Goal: Information Seeking & Learning: Learn about a topic

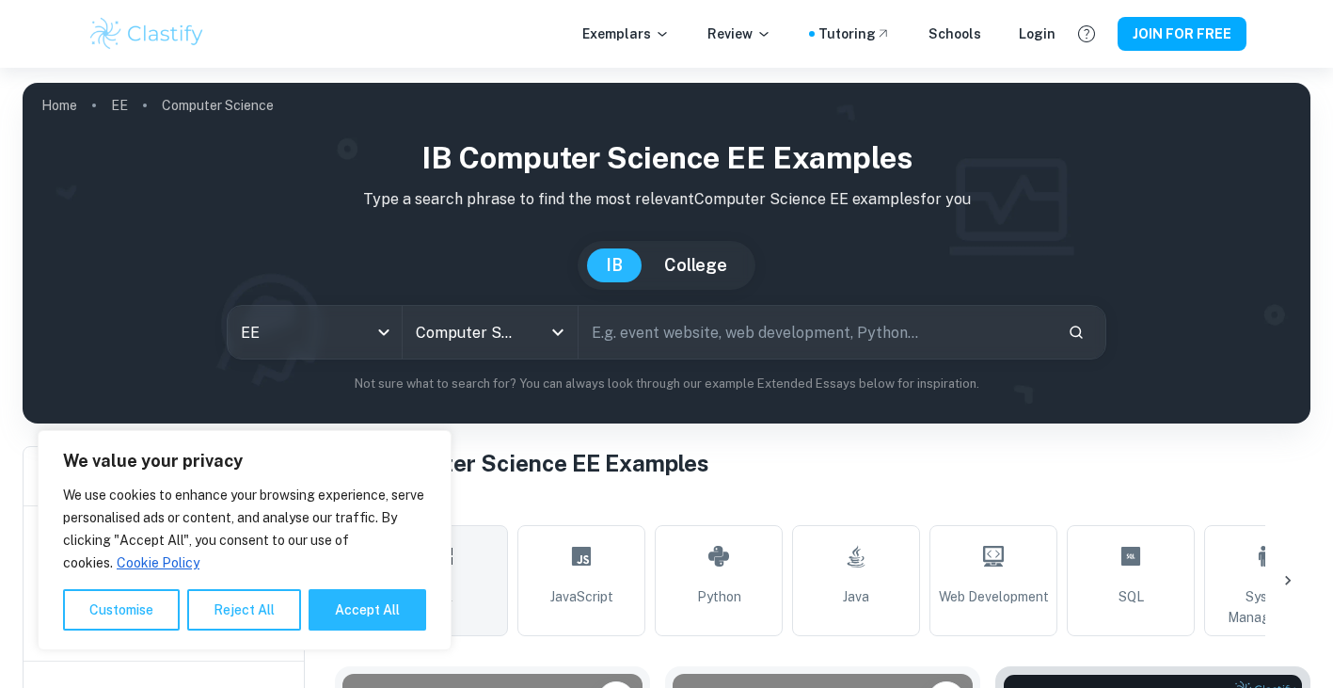
click at [391, 446] on h1 "All Computer Science EE Examples" at bounding box center [823, 463] width 976 height 34
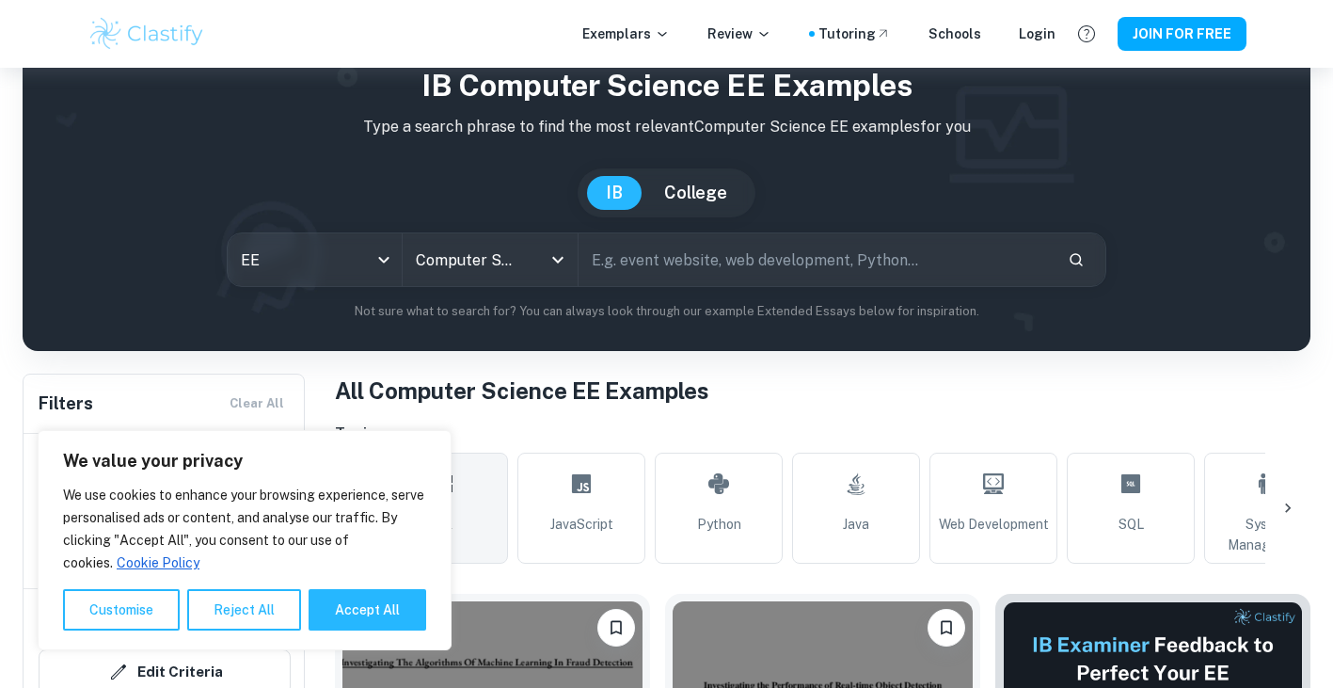
click at [469, 385] on h1 "All Computer Science EE Examples" at bounding box center [823, 391] width 976 height 34
click at [638, 403] on h1 "All Computer Science EE Examples" at bounding box center [823, 391] width 976 height 34
click at [394, 618] on button "Accept All" at bounding box center [368, 609] width 118 height 41
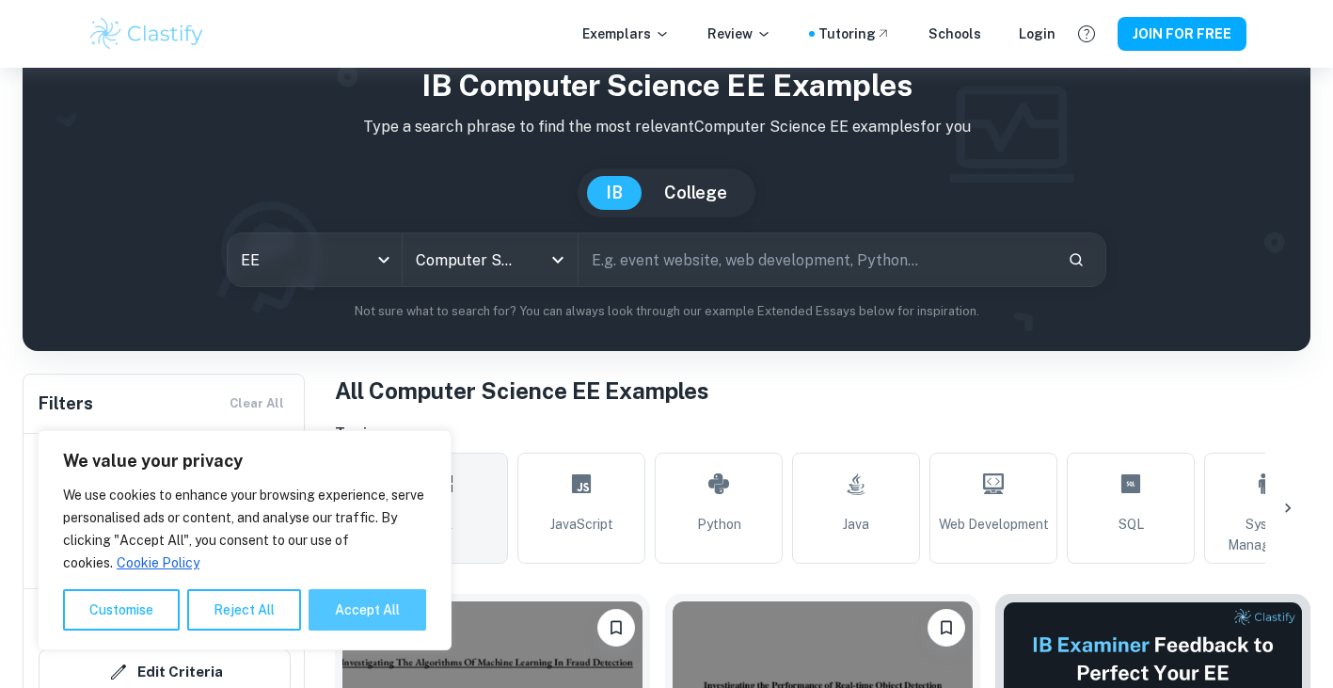
checkbox input "true"
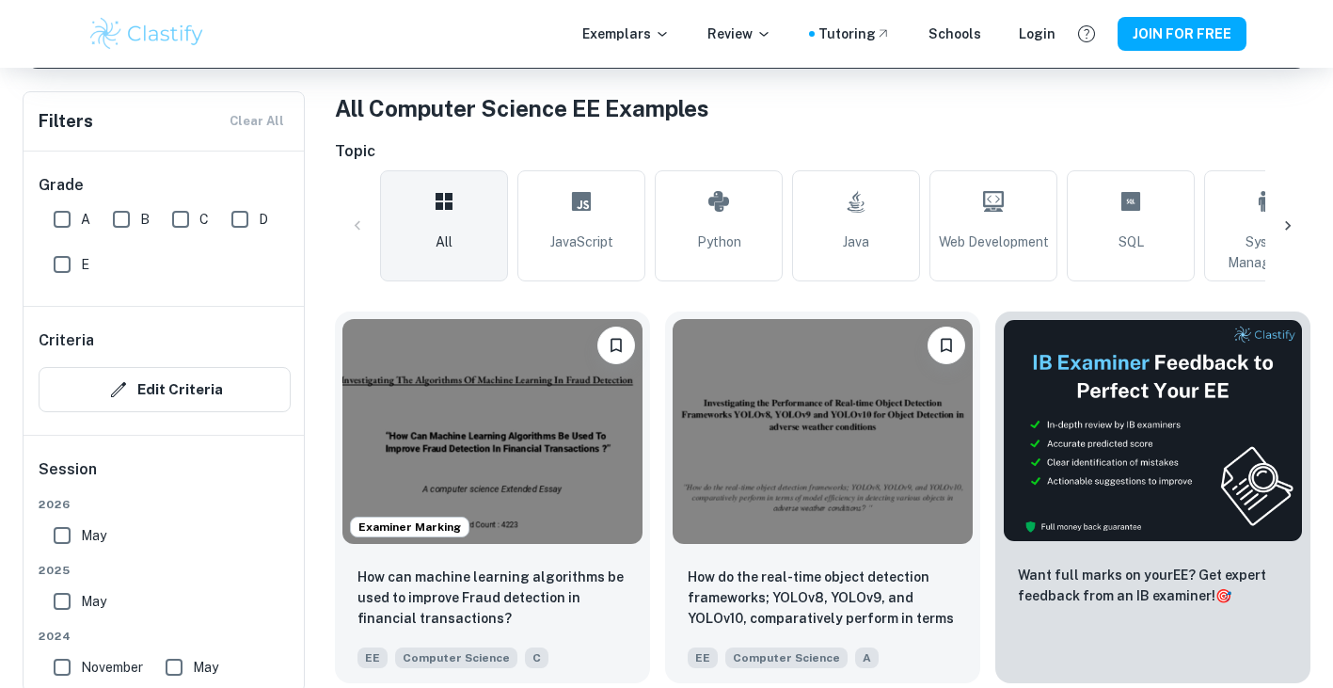
scroll to position [356, 0]
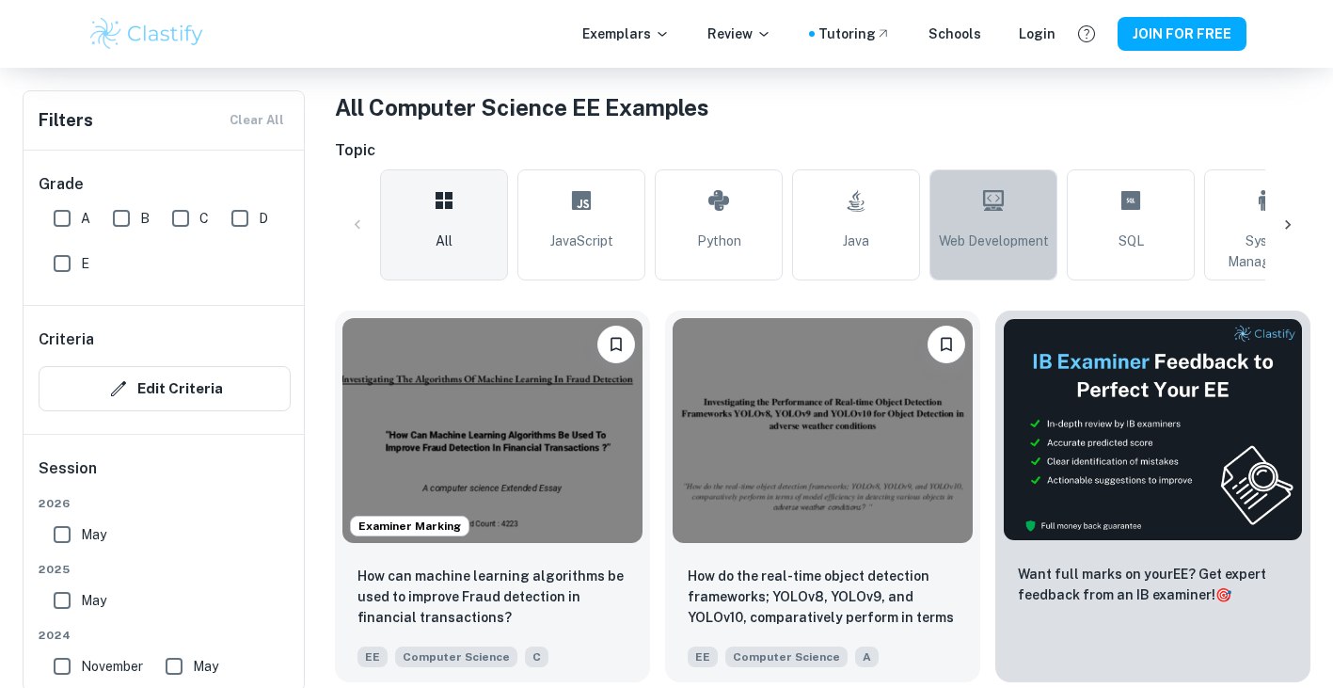
click at [978, 241] on span "Web Development" at bounding box center [994, 241] width 110 height 21
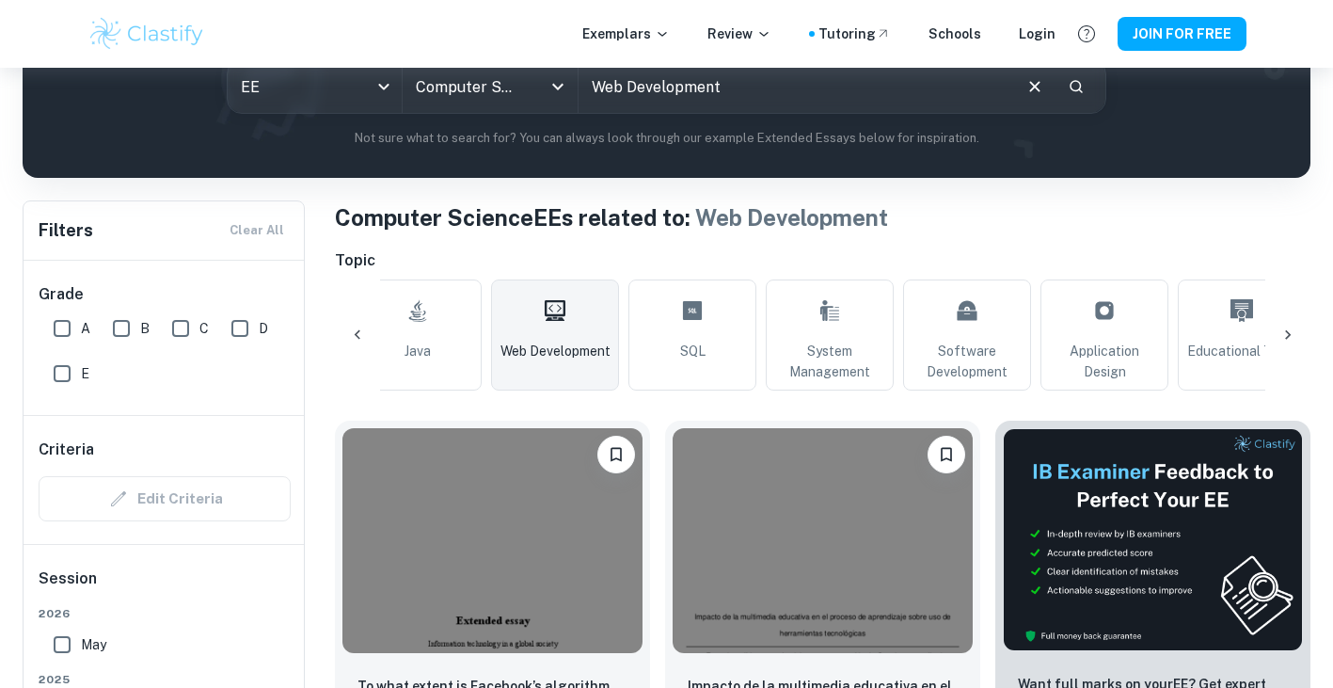
scroll to position [0, 469]
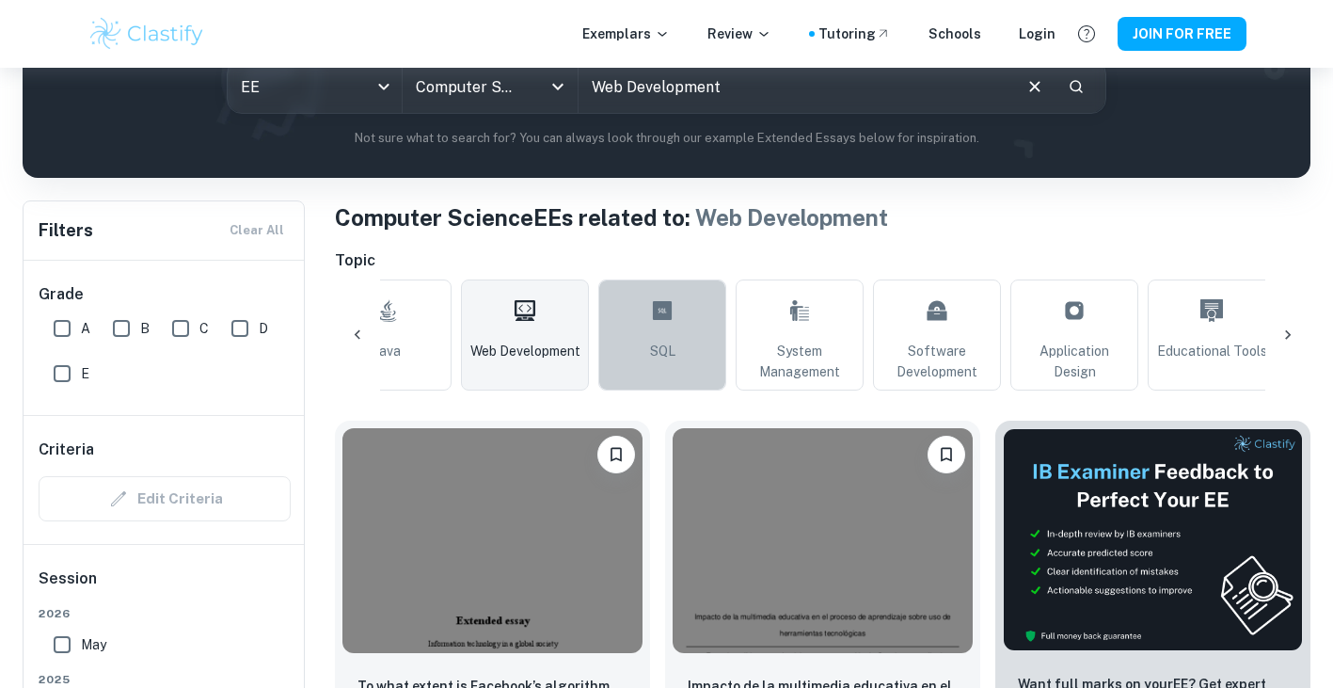
click at [675, 335] on link "SQL" at bounding box center [662, 334] width 128 height 111
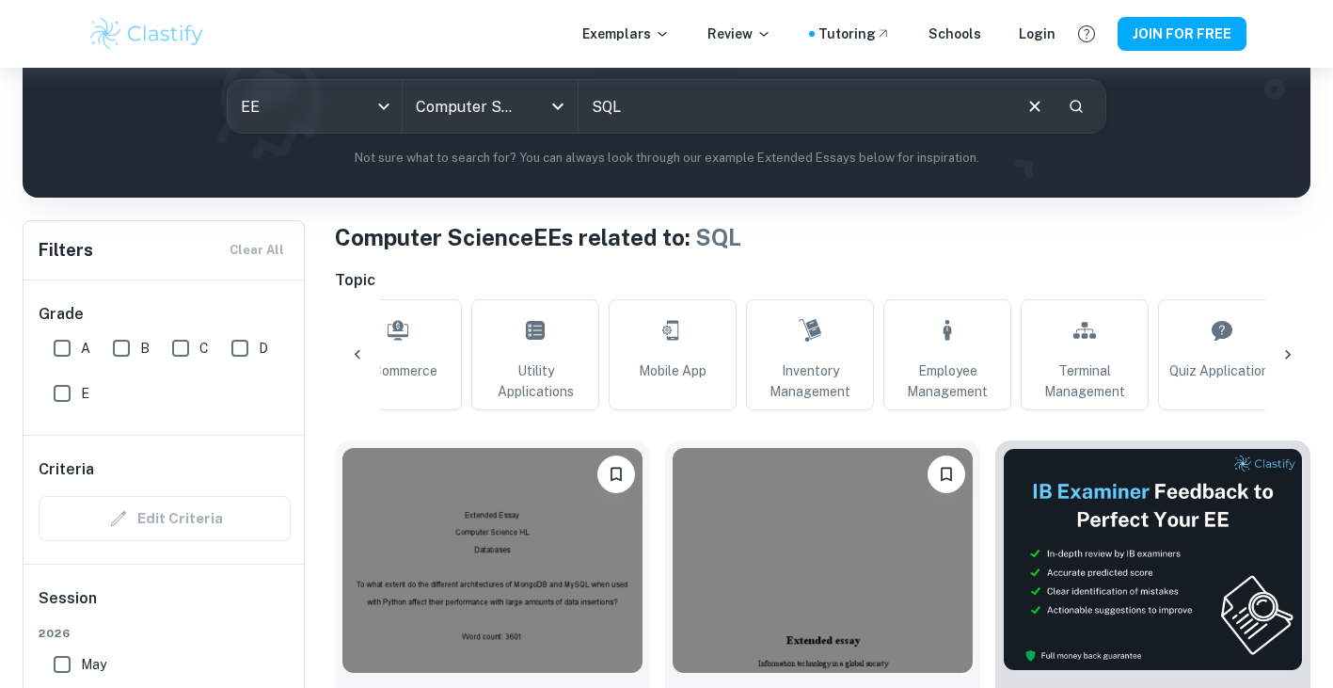
scroll to position [0, 1558]
click at [639, 371] on span "Mobile App" at bounding box center [672, 370] width 68 height 21
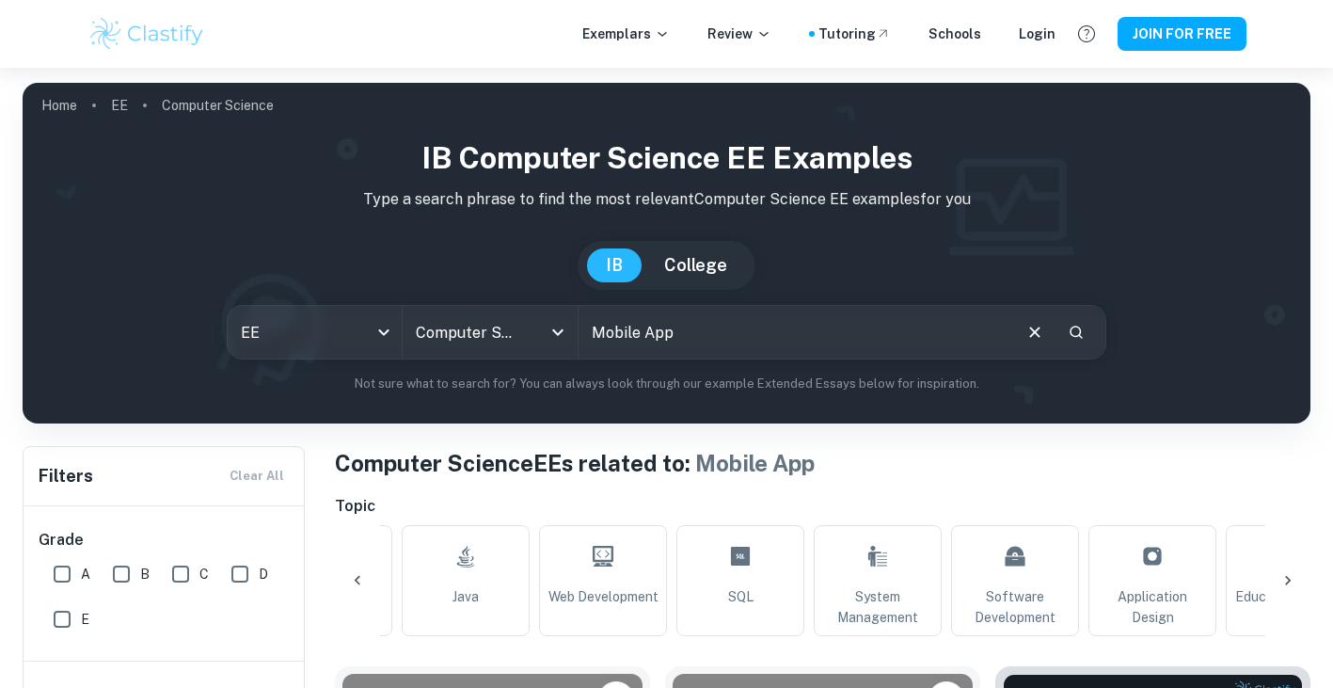
scroll to position [0, 390]
click at [588, 583] on link "Web Development" at bounding box center [604, 580] width 128 height 111
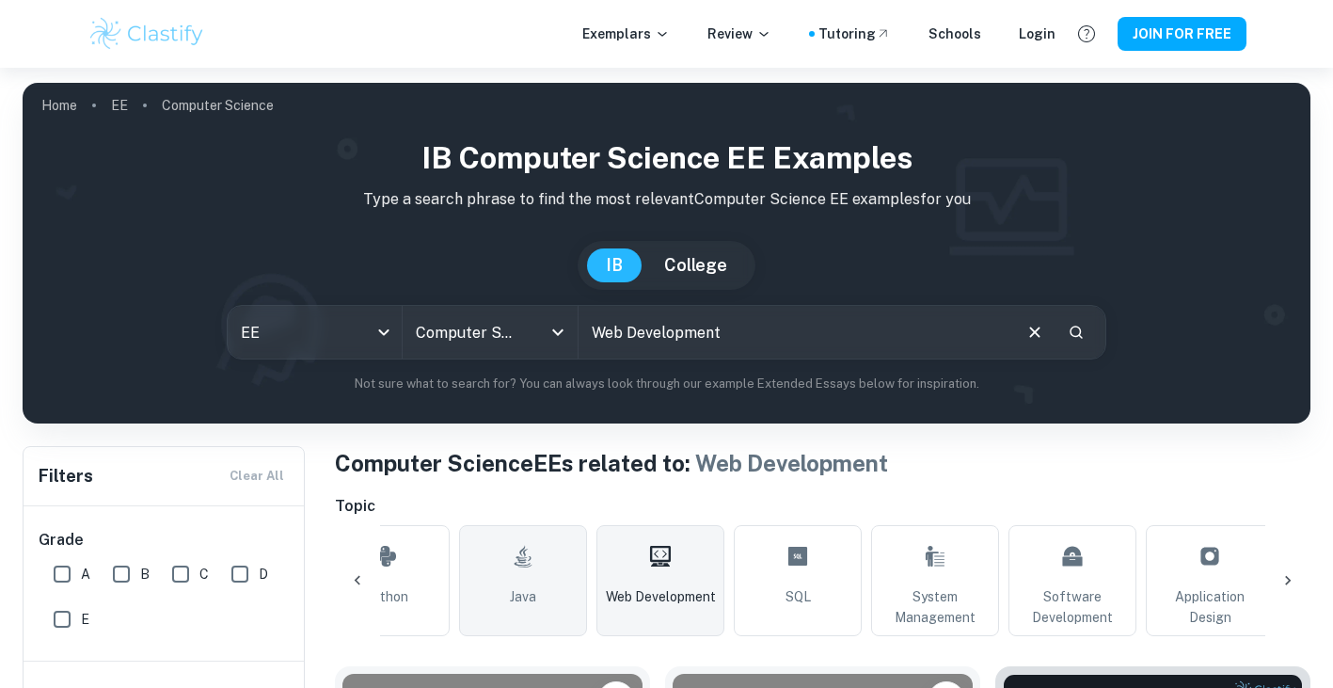
scroll to position [0, 331]
click at [453, 596] on div "All JavaScript Python Java Web Development SQL System Management Software Devel…" at bounding box center [491, 580] width 885 height 111
click at [532, 595] on span "Java" at bounding box center [525, 596] width 26 height 21
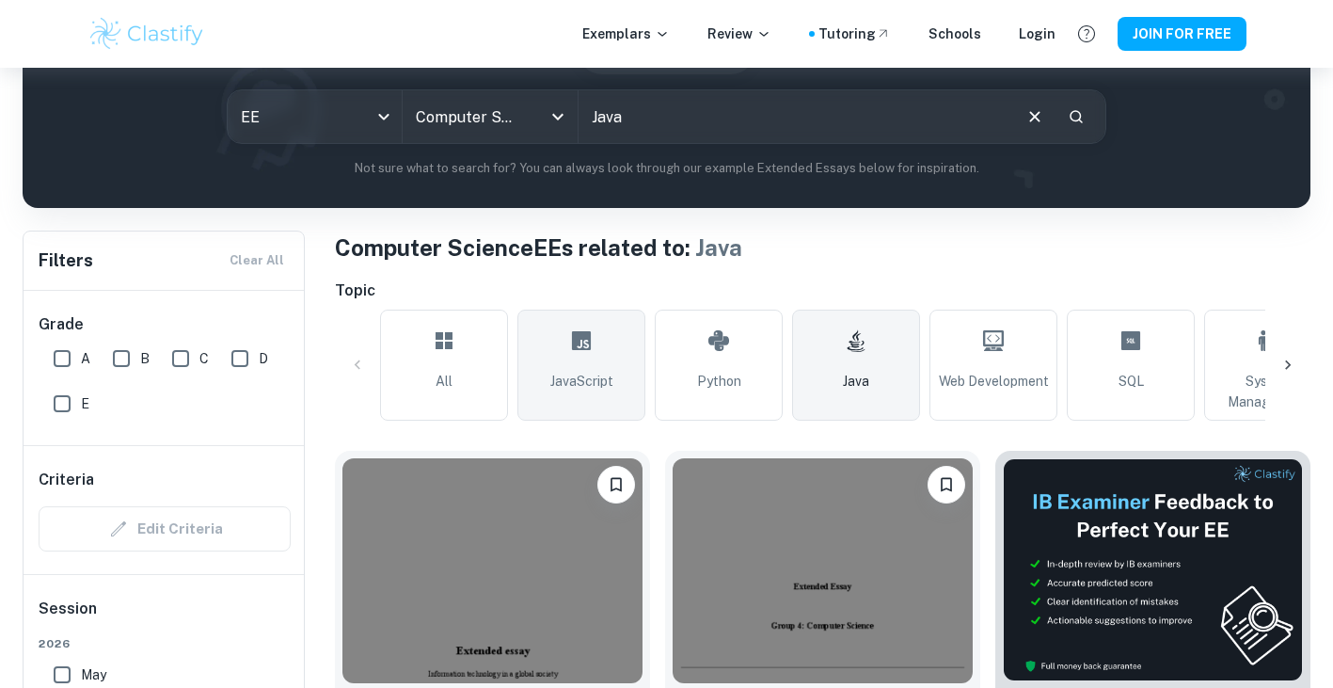
click at [564, 375] on span "JavaScript" at bounding box center [581, 381] width 63 height 21
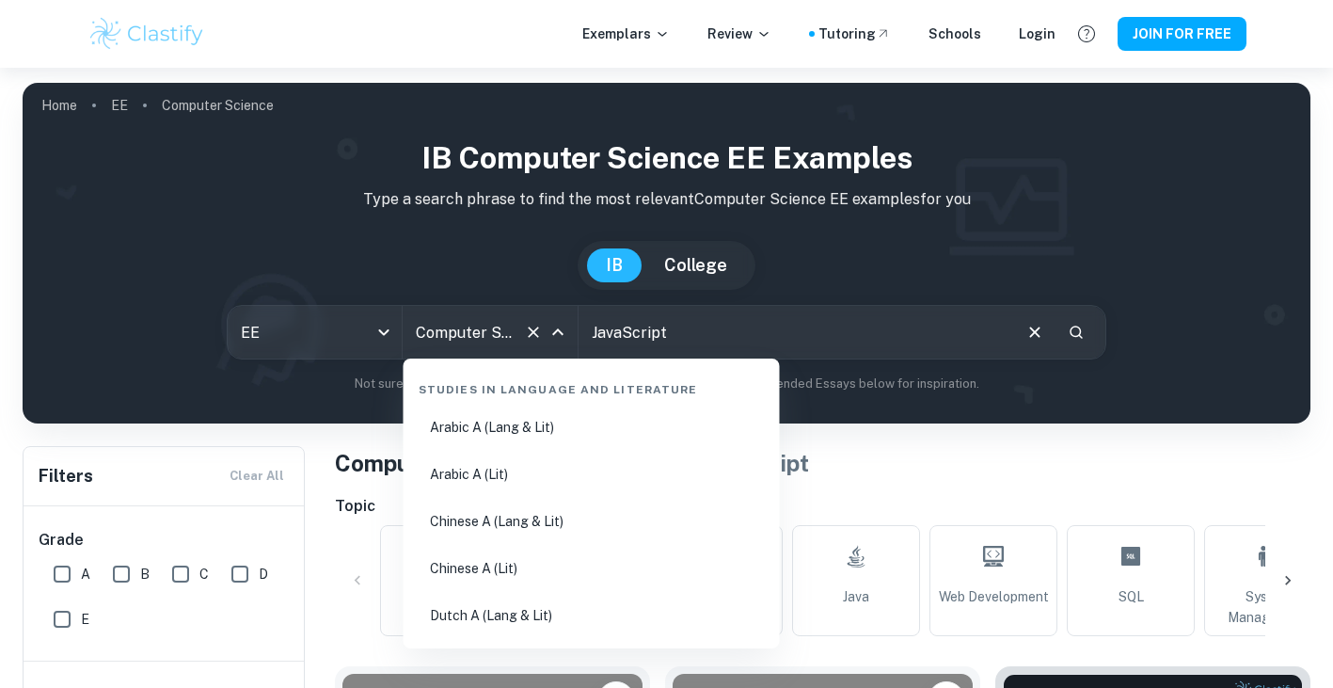
click at [488, 316] on input "Computer Science" at bounding box center [463, 332] width 105 height 36
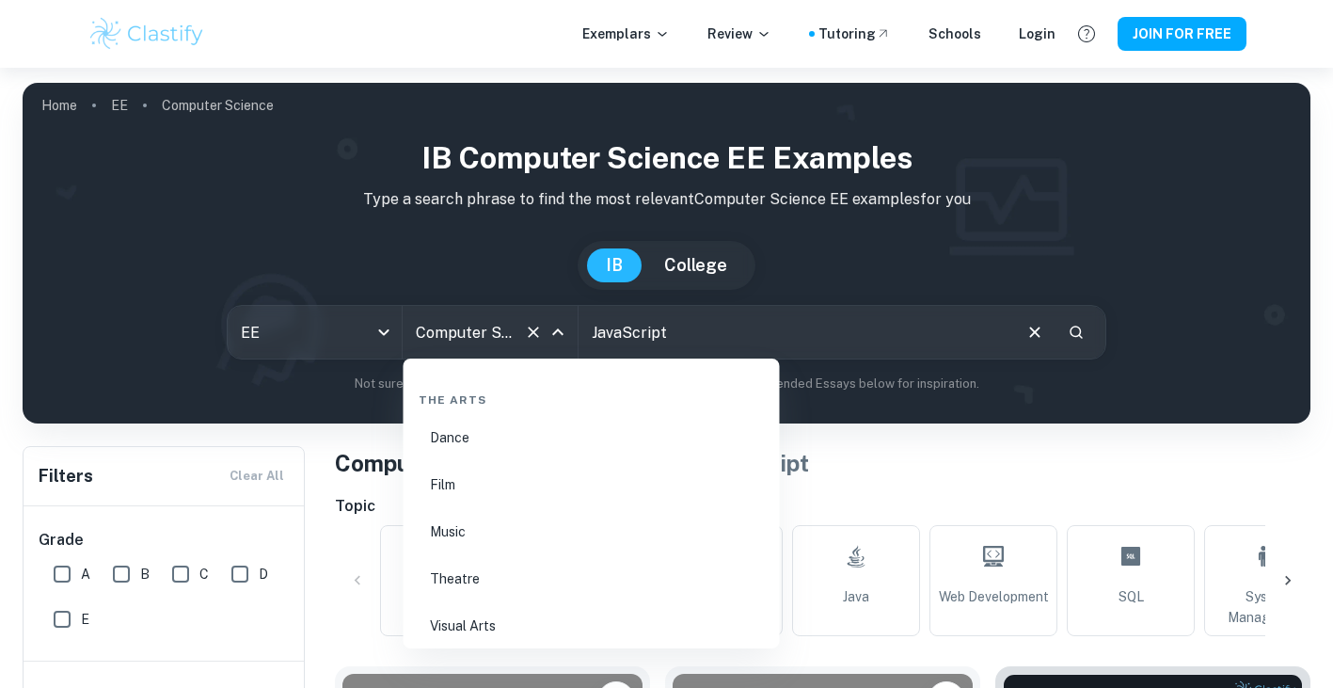
scroll to position [3362, 0]
click at [364, 187] on div "IB Computer Science EE examples Type a search phrase to find the most relevant …" at bounding box center [667, 264] width 1258 height 258
